Goal: Transaction & Acquisition: Purchase product/service

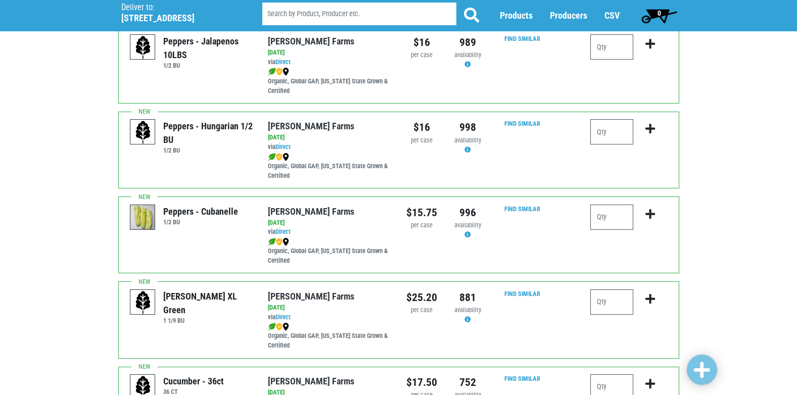
scroll to position [1364, 0]
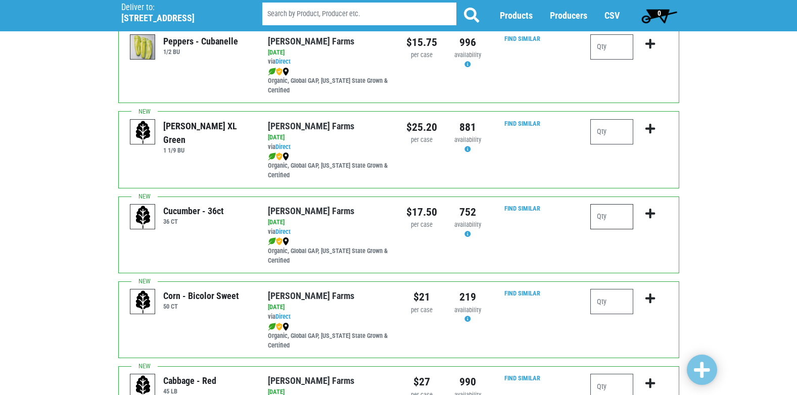
click at [607, 210] on input "number" at bounding box center [611, 216] width 43 height 25
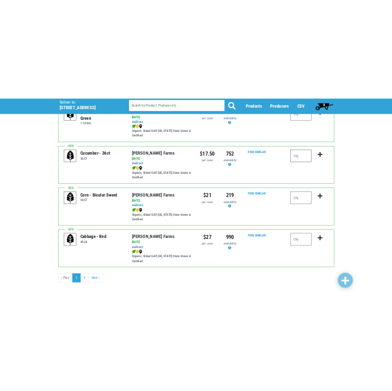
scroll to position [1465, 0]
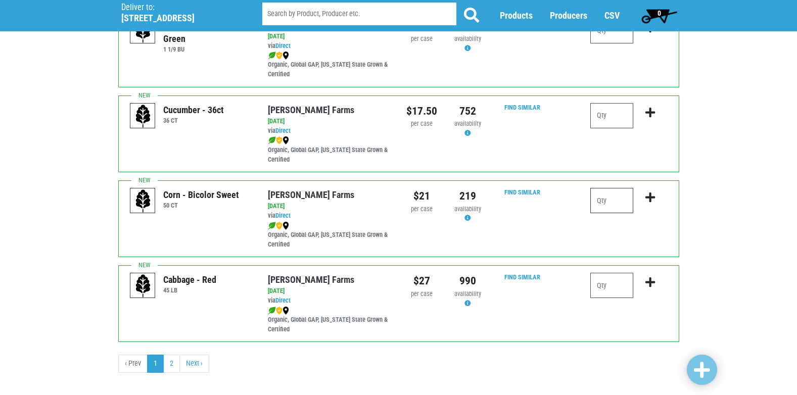
click at [614, 200] on input "number" at bounding box center [611, 200] width 43 height 25
type input "2"
drag, startPoint x: 579, startPoint y: 190, endPoint x: 508, endPoint y: 231, distance: 82.0
click at [508, 231] on div "Find Similar" at bounding box center [519, 218] width 42 height 61
click at [651, 190] on button "submit" at bounding box center [650, 204] width 24 height 32
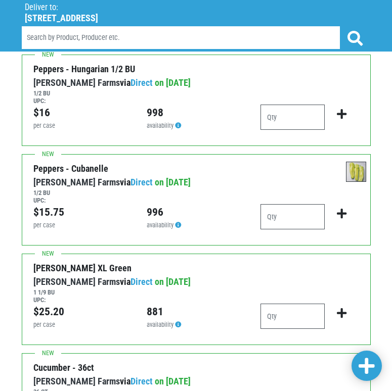
click at [237, 191] on h6 "1/2 BU" at bounding box center [188, 193] width 311 height 8
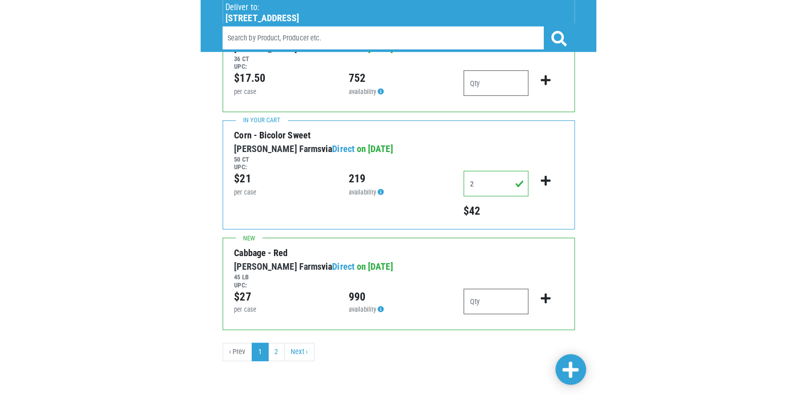
scroll to position [1476, 0]
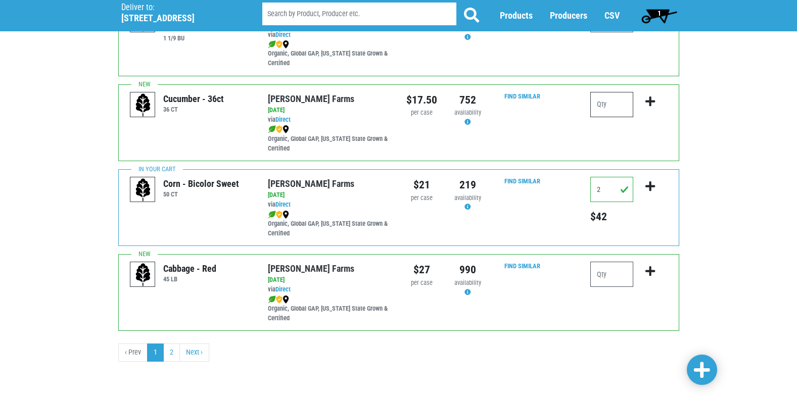
click at [614, 102] on input "number" at bounding box center [611, 104] width 43 height 25
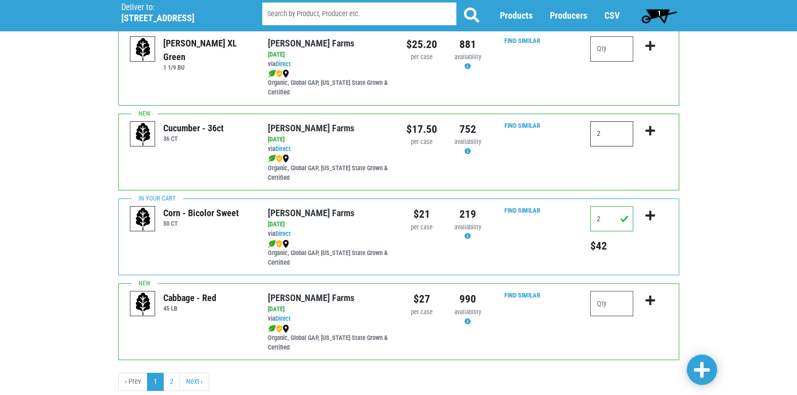
scroll to position [1426, 0]
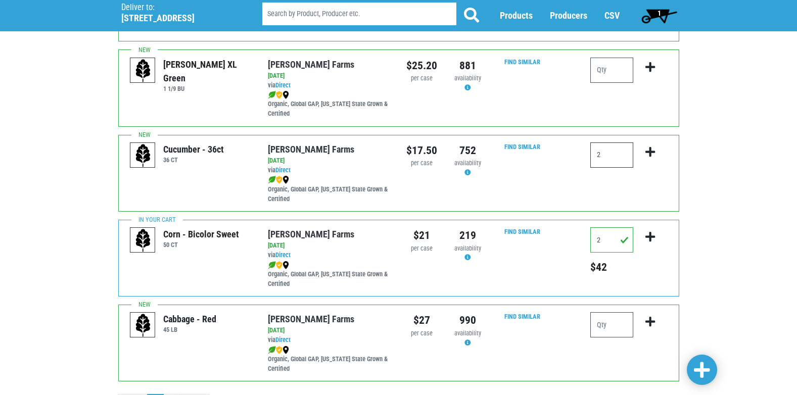
type input "2"
click at [654, 148] on icon "submit" at bounding box center [650, 152] width 10 height 11
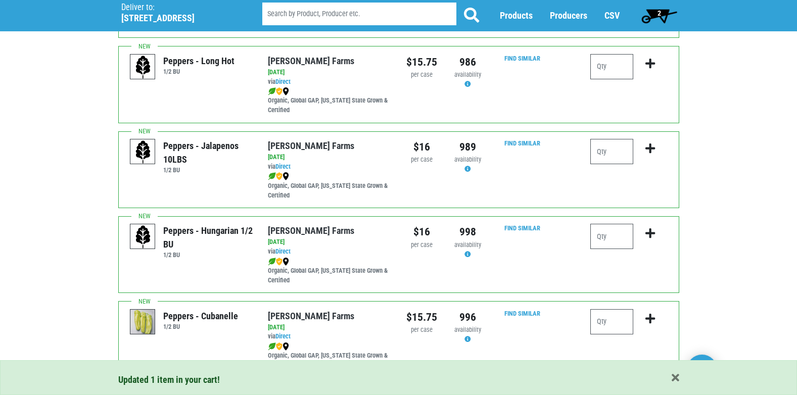
scroll to position [1072, 0]
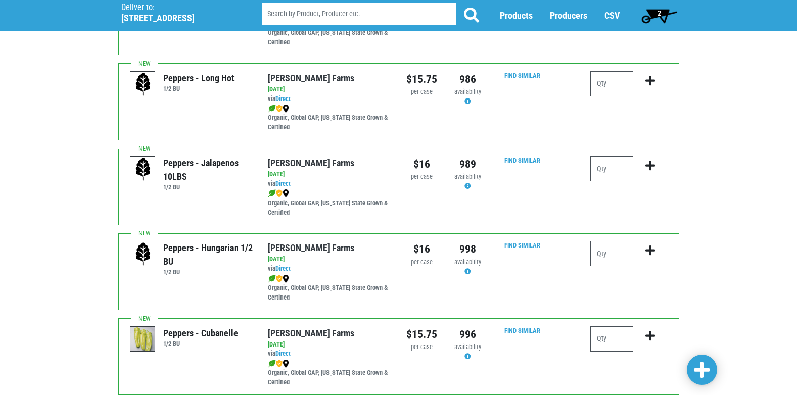
drag, startPoint x: 183, startPoint y: 181, endPoint x: 168, endPoint y: 158, distance: 28.0
click at [168, 158] on div "Peppers - Jalapenos 10LBS" at bounding box center [207, 169] width 89 height 27
click at [625, 171] on input "number" at bounding box center [611, 168] width 43 height 25
type input "1"
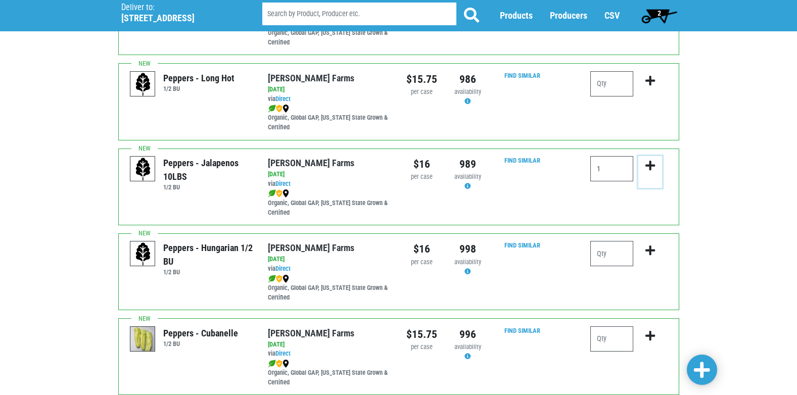
click at [659, 167] on button "submit" at bounding box center [650, 172] width 24 height 32
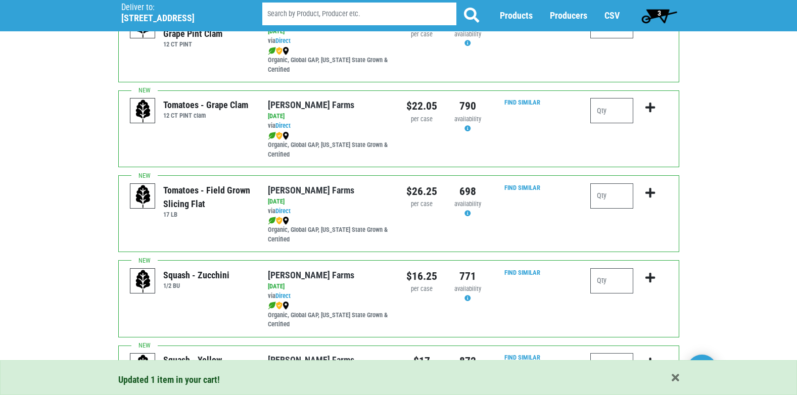
scroll to position [466, 0]
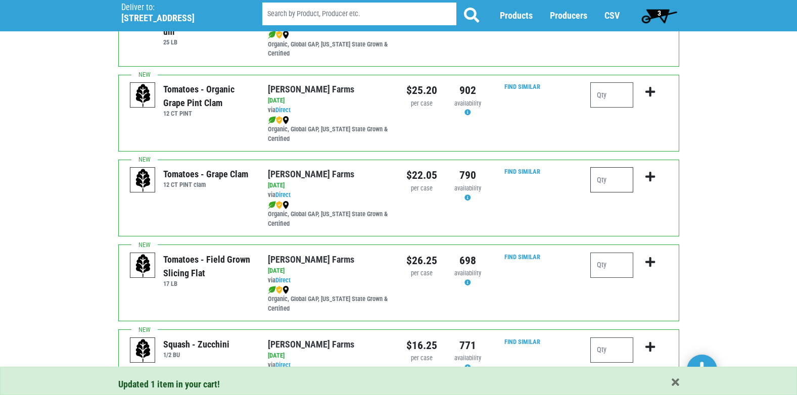
click at [621, 184] on input "number" at bounding box center [611, 179] width 43 height 25
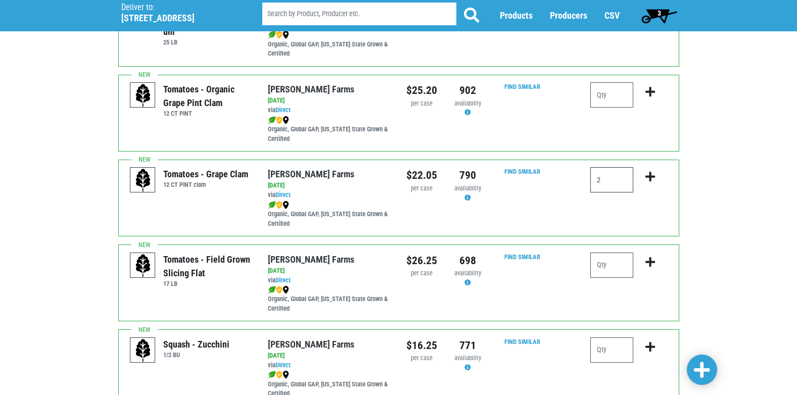
type input "2"
click at [654, 172] on icon "submit" at bounding box center [650, 176] width 10 height 11
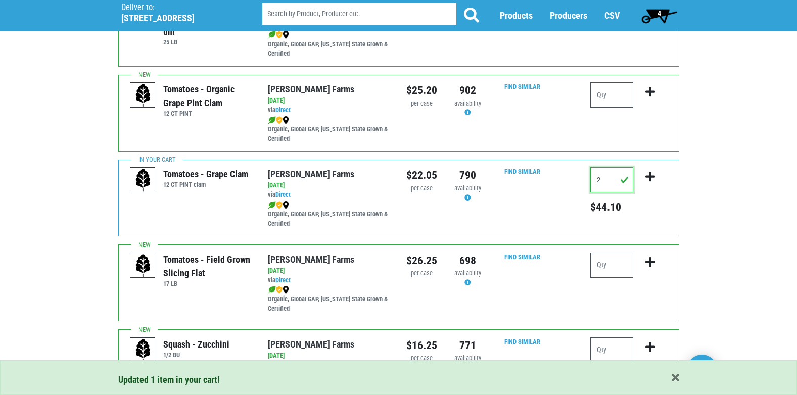
click at [623, 187] on input "2" at bounding box center [611, 179] width 43 height 25
type input "1"
click at [652, 178] on icon "submit" at bounding box center [650, 176] width 10 height 11
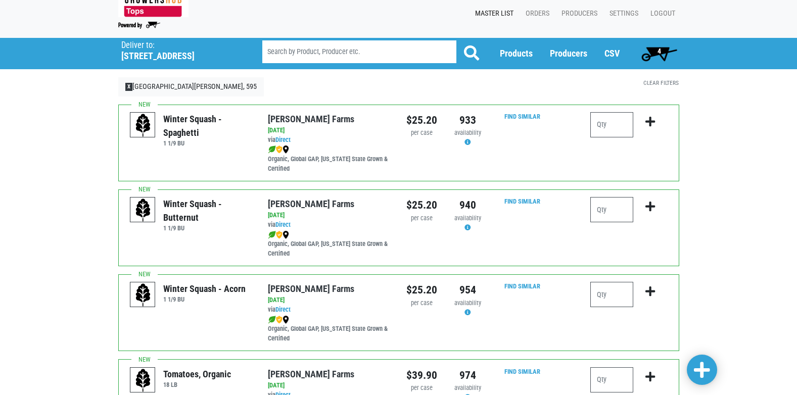
scroll to position [0, 0]
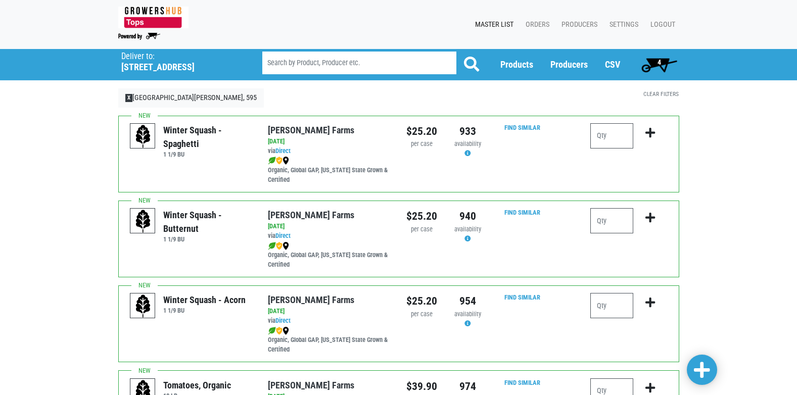
click at [646, 64] on span "4" at bounding box center [659, 65] width 45 height 20
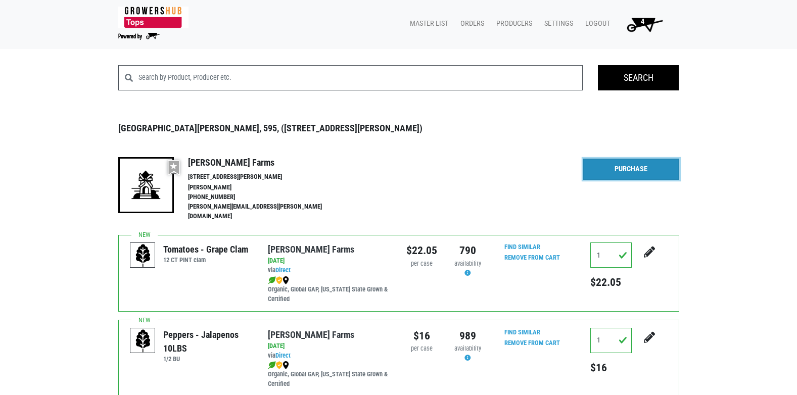
click at [641, 175] on link "Purchase" at bounding box center [631, 169] width 96 height 21
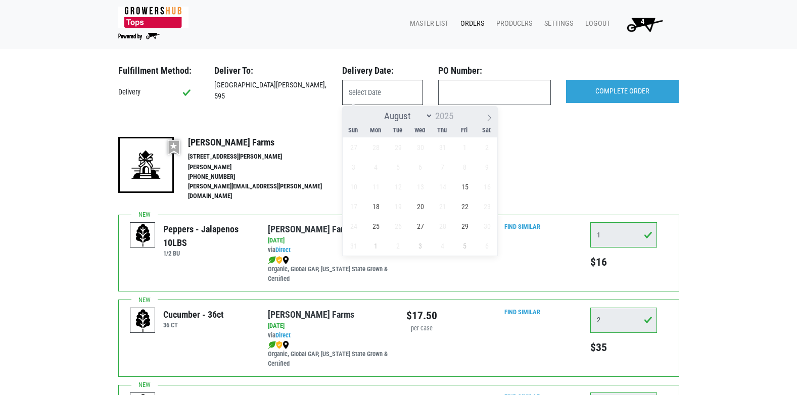
click at [401, 94] on input "text" at bounding box center [382, 92] width 81 height 25
click at [470, 185] on span "15" at bounding box center [465, 187] width 20 height 20
type input "[DATE]"
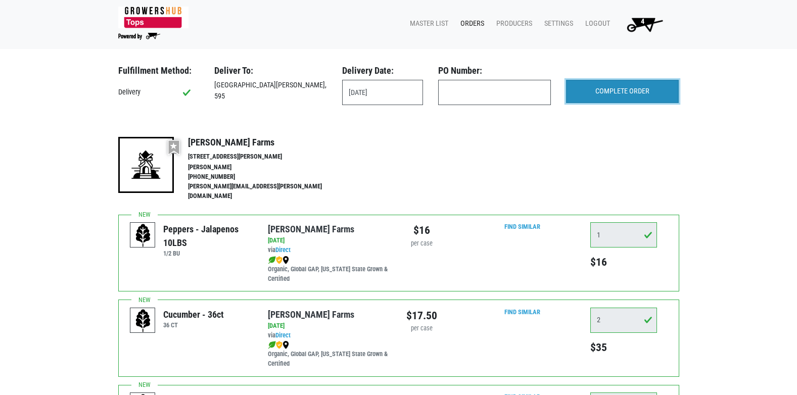
click at [617, 83] on input "COMPLETE ORDER" at bounding box center [622, 91] width 113 height 23
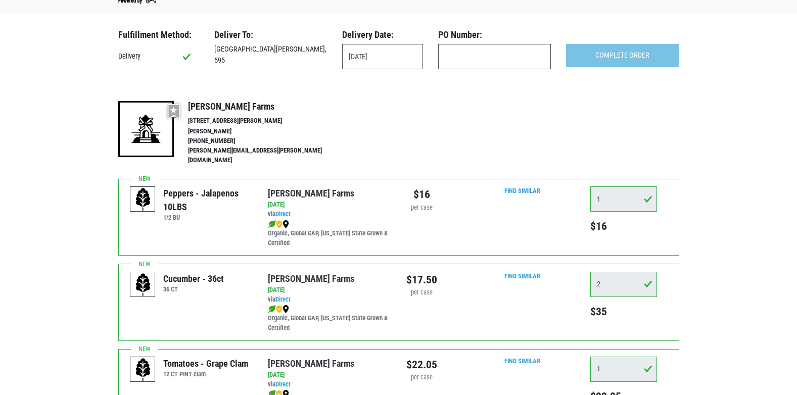
scroll to position [101, 0]
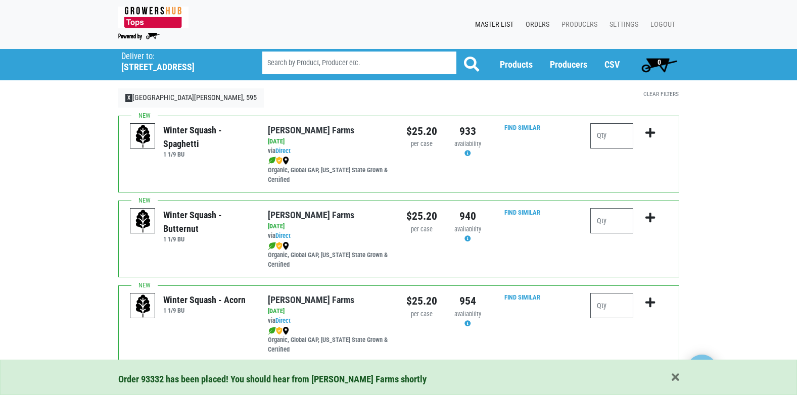
click at [536, 16] on link "Orders" at bounding box center [535, 24] width 36 height 19
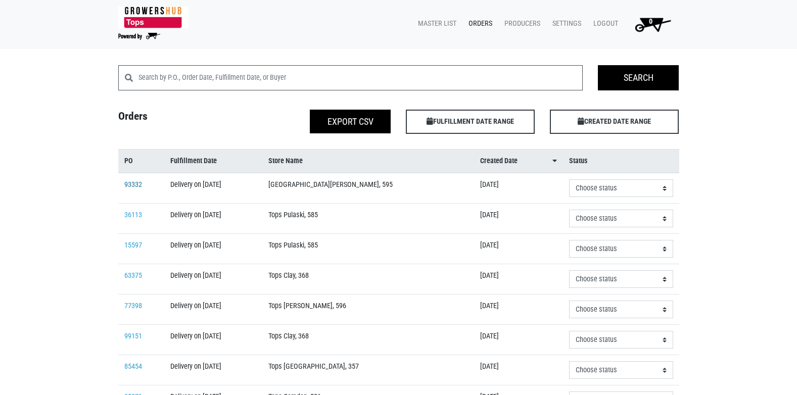
click at [131, 186] on link "93332" at bounding box center [133, 184] width 18 height 9
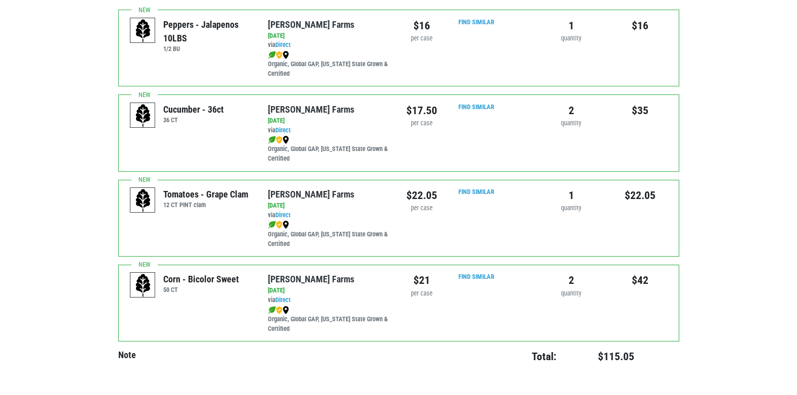
scroll to position [326, 0]
